Goal: Information Seeking & Learning: Find specific fact

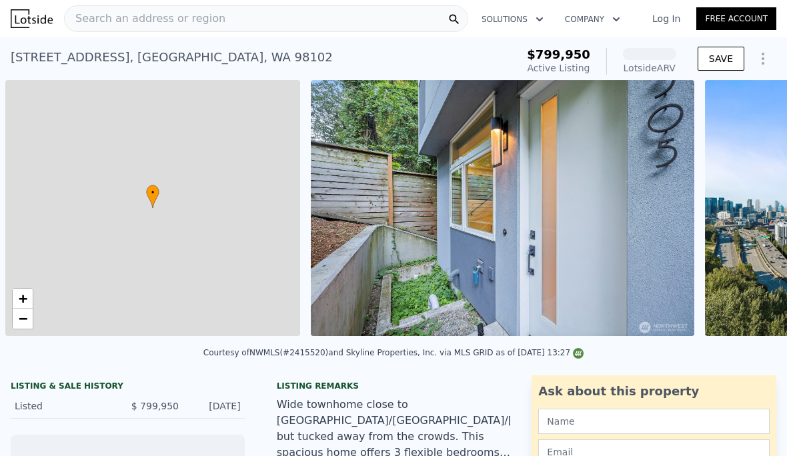
scroll to position [0, 5]
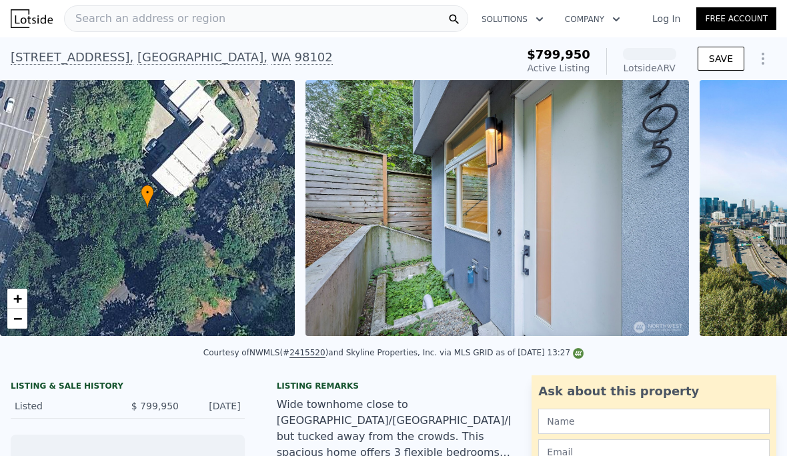
click at [346, 31] on div "Search an address or region" at bounding box center [266, 18] width 404 height 27
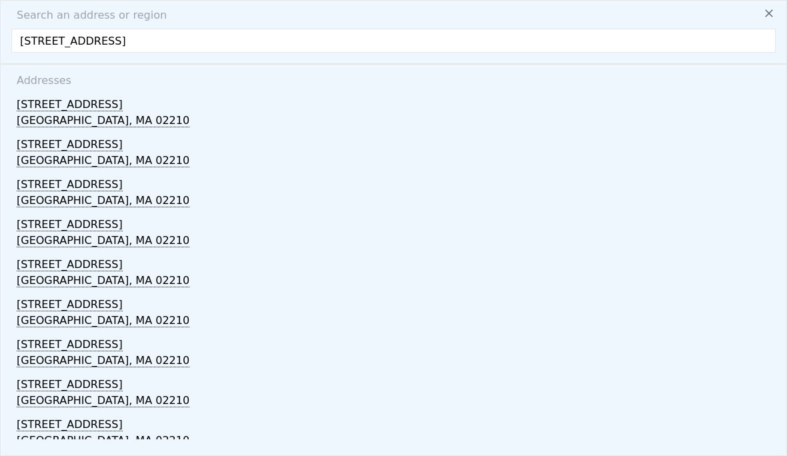
type input "[STREET_ADDRESS]"
click at [105, 107] on div "[STREET_ADDRESS]" at bounding box center [396, 101] width 759 height 21
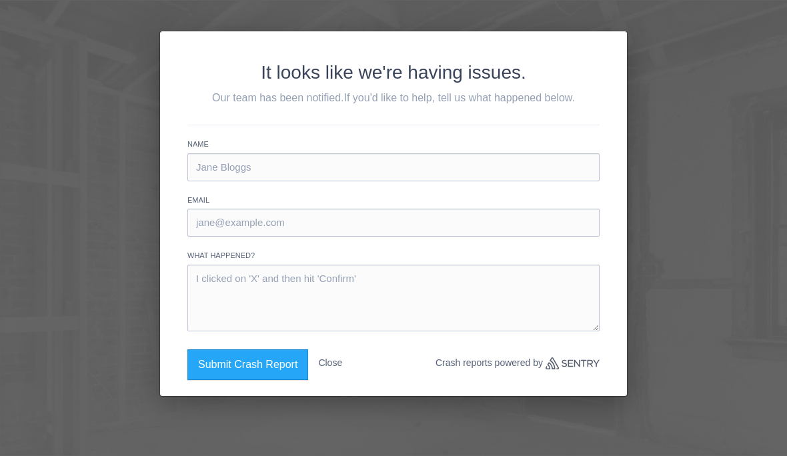
click at [338, 360] on button "Close" at bounding box center [330, 363] width 24 height 27
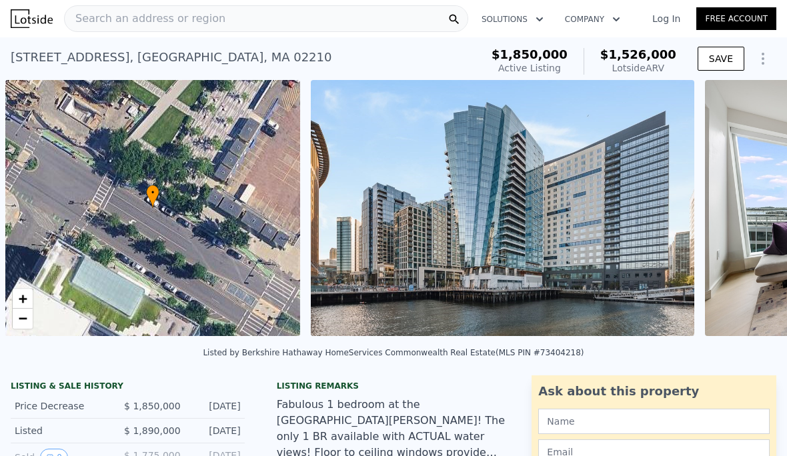
scroll to position [0, 5]
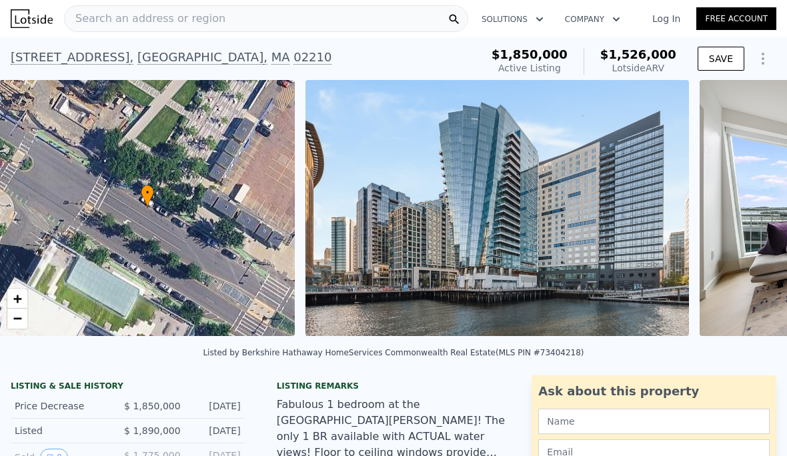
click at [689, 263] on img at bounding box center [498, 208] width 384 height 256
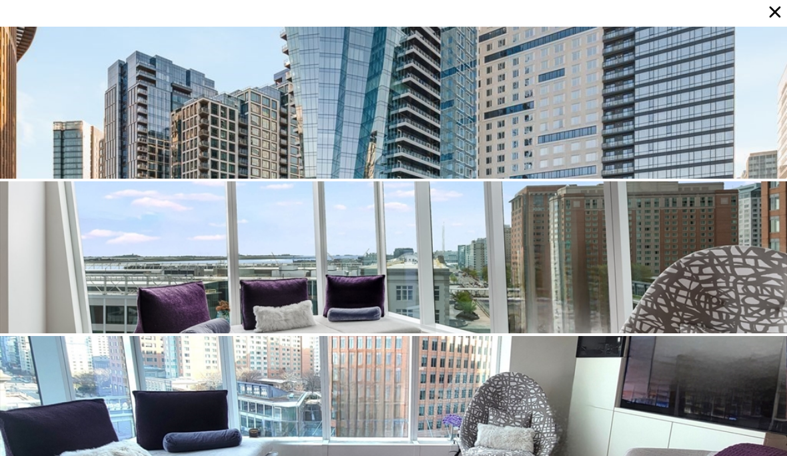
scroll to position [50, 0]
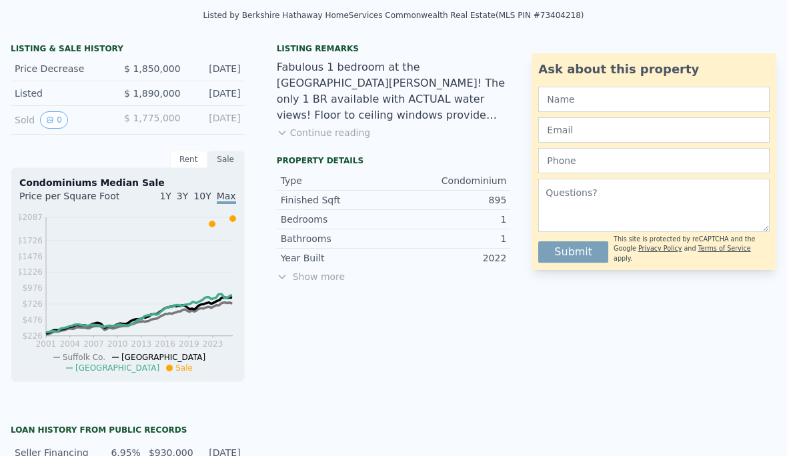
scroll to position [336, 0]
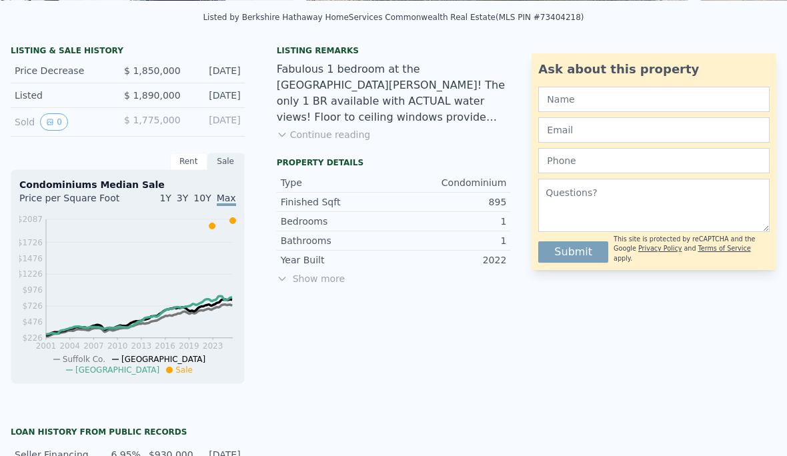
click at [93, 49] on div "LISTING & SALE HISTORY" at bounding box center [128, 51] width 234 height 13
click at [189, 161] on div "Rent" at bounding box center [188, 161] width 37 height 17
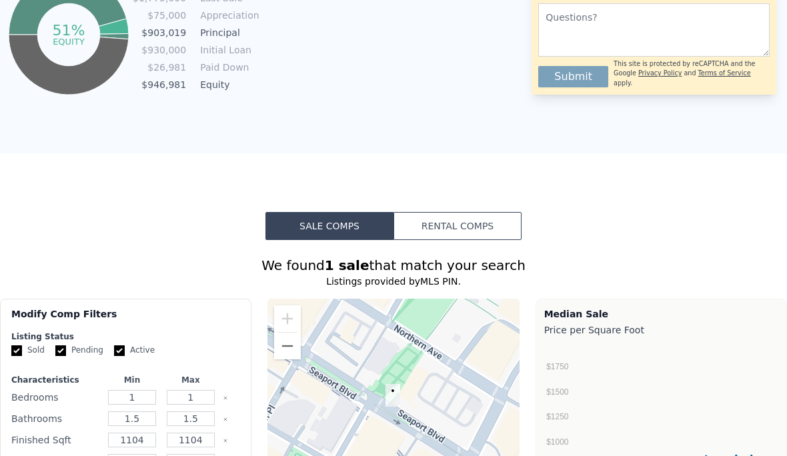
scroll to position [874, 0]
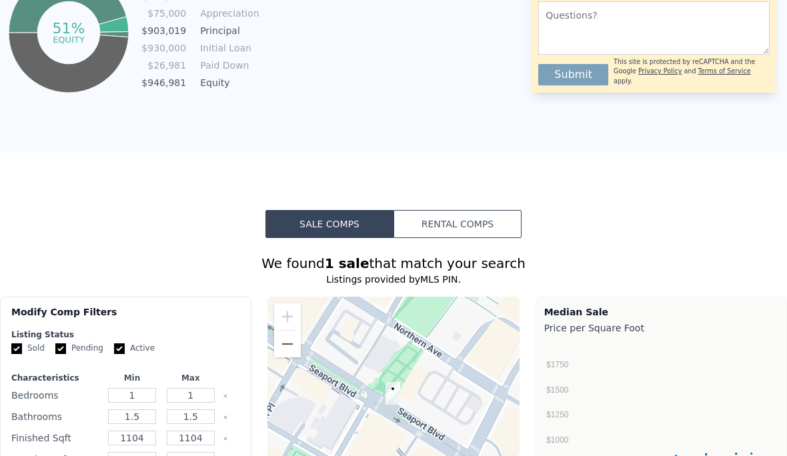
click at [467, 219] on button "Rental Comps" at bounding box center [458, 224] width 128 height 28
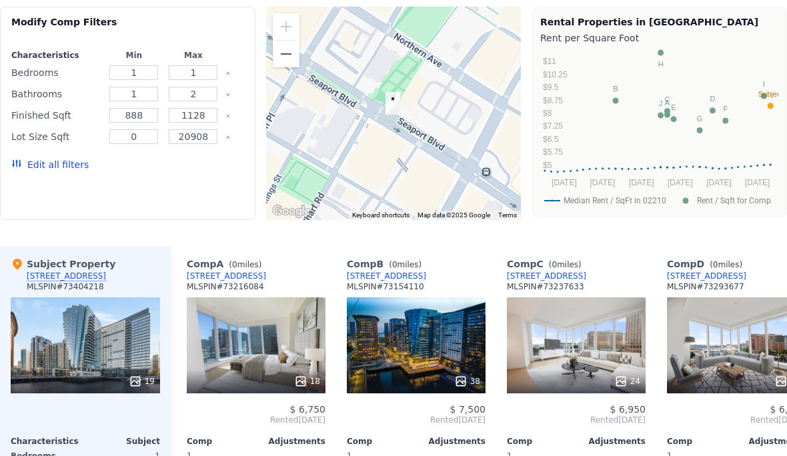
scroll to position [1164, 0]
click at [93, 271] on div "[STREET_ADDRESS]" at bounding box center [66, 276] width 79 height 11
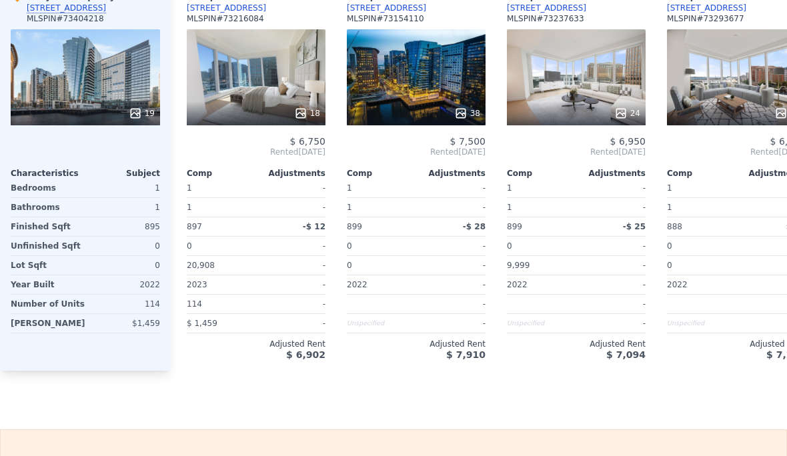
scroll to position [1433, 0]
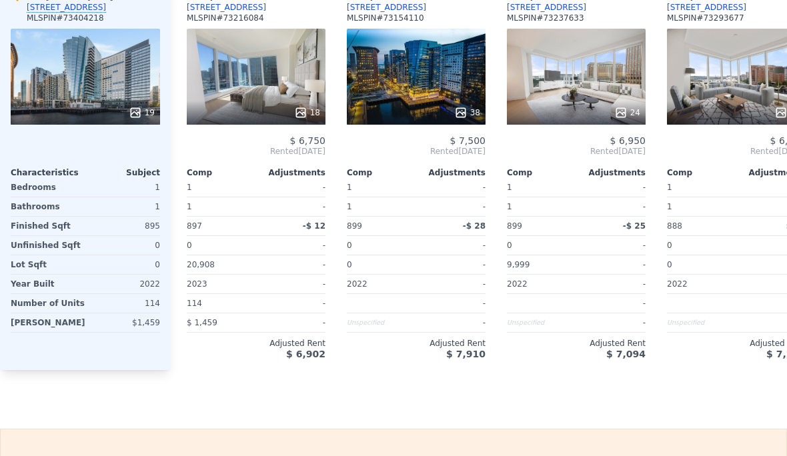
click at [115, 242] on div "0" at bounding box center [124, 245] width 72 height 19
click at [121, 330] on div "$1,459" at bounding box center [125, 323] width 69 height 19
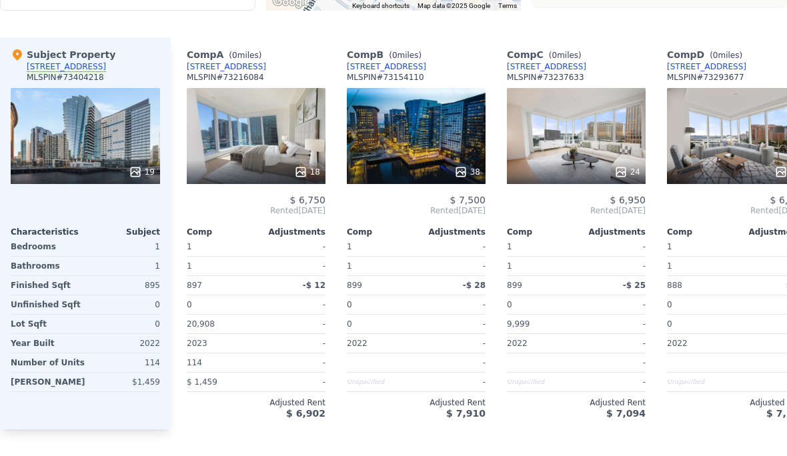
scroll to position [1373, 0]
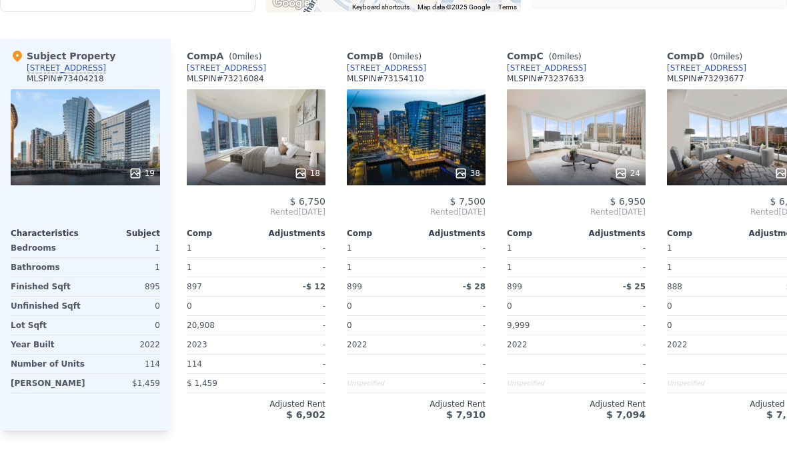
click at [121, 165] on div at bounding box center [85, 173] width 149 height 24
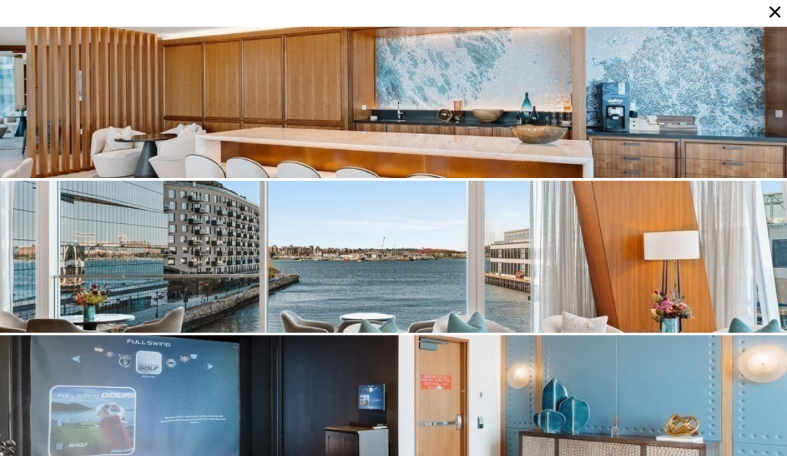
scroll to position [1858, 0]
